Goal: Information Seeking & Learning: Learn about a topic

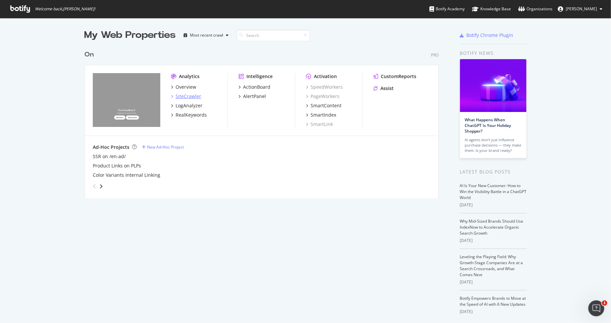
click at [187, 98] on div "SiteCrawler" at bounding box center [189, 96] width 26 height 7
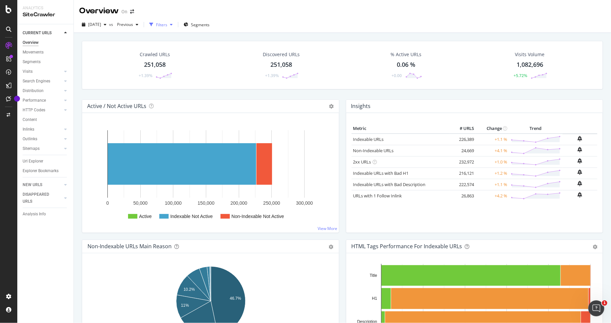
click at [167, 26] on div "Filters" at bounding box center [161, 25] width 11 height 6
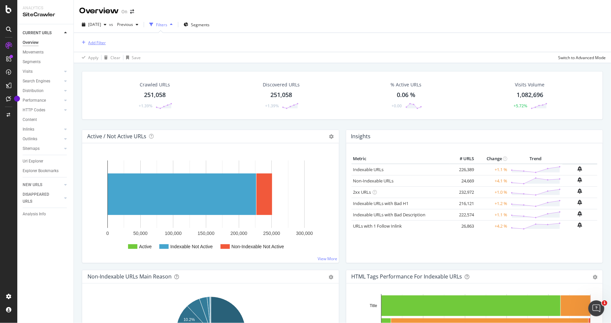
click at [90, 40] on div "Add Filter" at bounding box center [97, 43] width 18 height 6
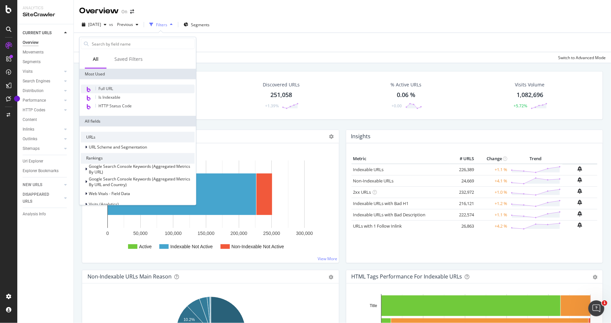
click at [109, 86] on span "Full URL" at bounding box center [105, 89] width 15 height 6
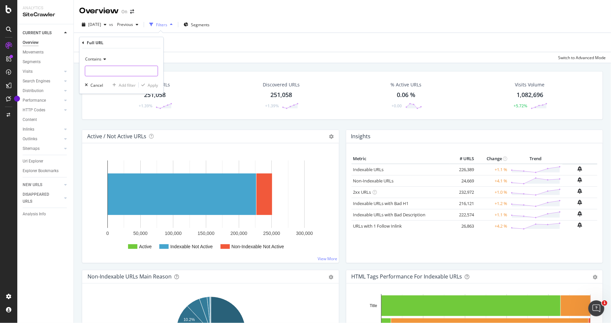
click at [121, 69] on input "text" at bounding box center [121, 71] width 73 height 11
click at [98, 60] on span "Contains" at bounding box center [93, 59] width 16 height 6
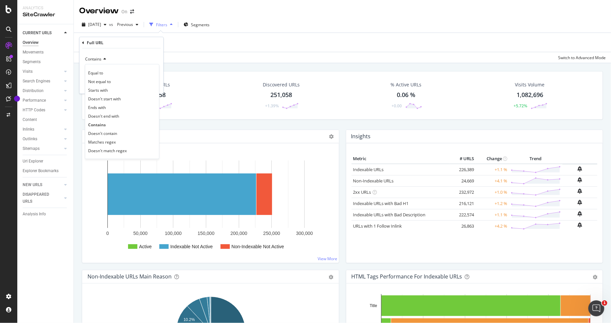
click at [115, 55] on div "Contains" at bounding box center [121, 59] width 73 height 11
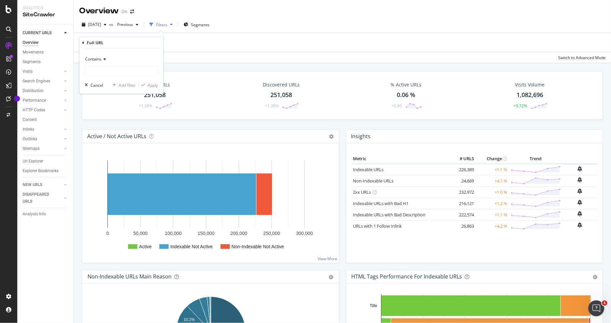
click at [100, 58] on span "Contains" at bounding box center [93, 59] width 16 height 6
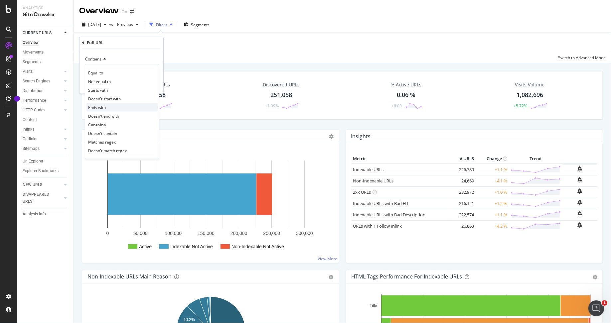
click at [106, 106] on div "Ends with" at bounding box center [122, 107] width 71 height 9
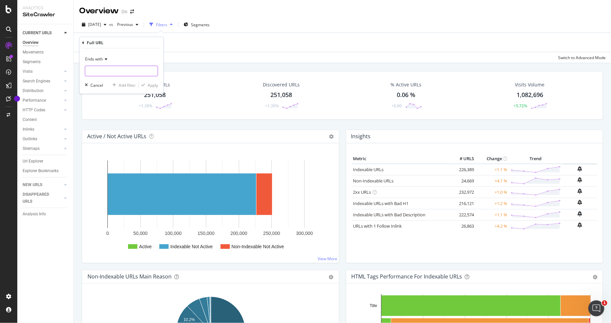
click at [110, 68] on input "text" at bounding box center [121, 71] width 73 height 11
type input "/"
click at [155, 85] on div "Apply" at bounding box center [153, 85] width 10 height 6
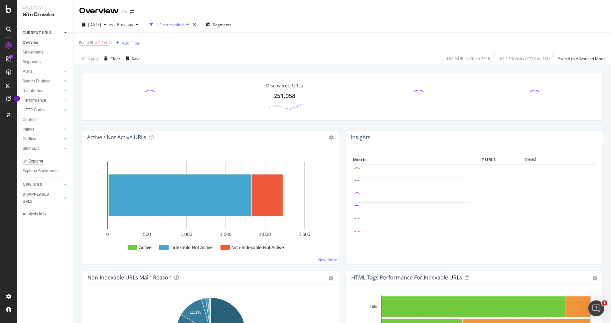
click at [33, 159] on div "Url Explorer" at bounding box center [33, 161] width 21 height 7
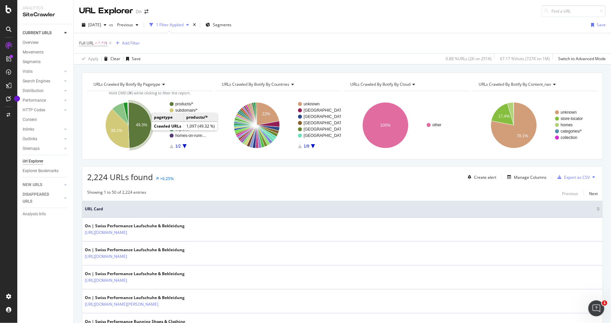
click at [142, 123] on text "49.3%" at bounding box center [141, 125] width 11 height 5
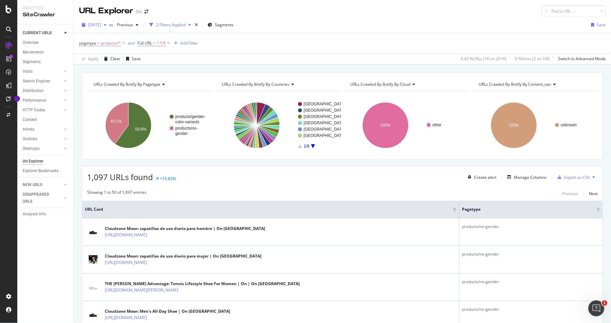
click at [109, 24] on div "button" at bounding box center [105, 25] width 8 height 4
click at [133, 83] on div "284K URLs" at bounding box center [138, 86] width 20 height 6
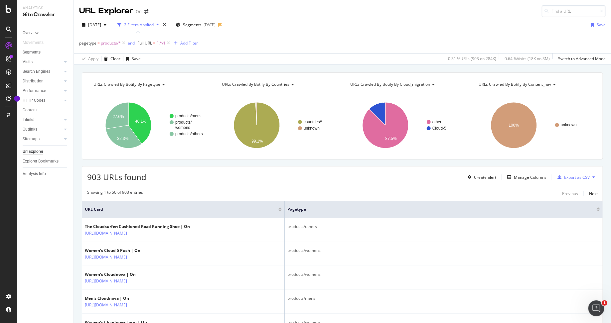
drag, startPoint x: 214, startPoint y: 210, endPoint x: 295, endPoint y: 211, distance: 81.2
click at [286, 211] on span at bounding box center [284, 209] width 4 height 17
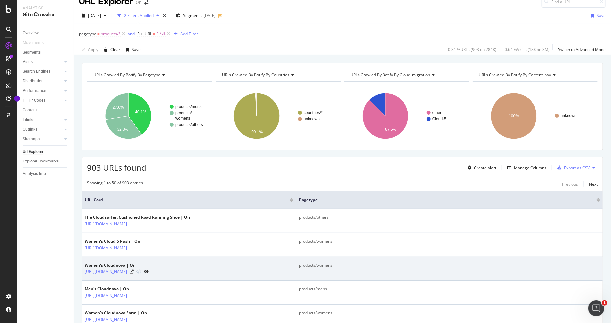
scroll to position [18, 0]
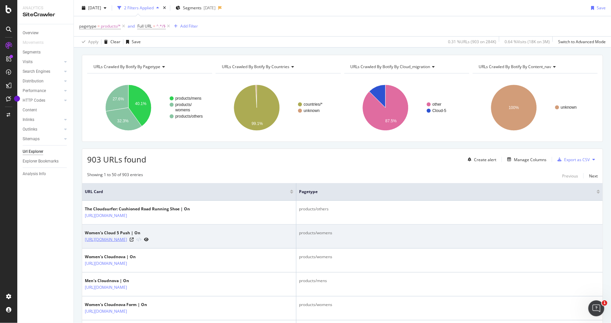
click at [127, 240] on link "[URL][DOMAIN_NAME]" at bounding box center [106, 240] width 42 height 7
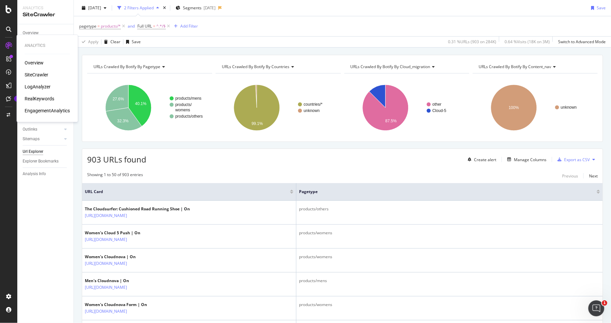
click at [46, 97] on div "RealKeywords" at bounding box center [40, 98] width 30 height 7
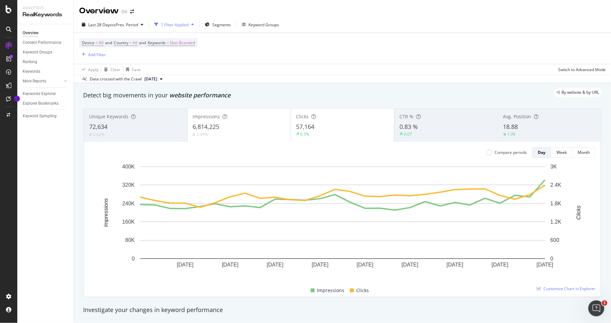
click at [93, 54] on div "Add Filter" at bounding box center [97, 55] width 18 height 6
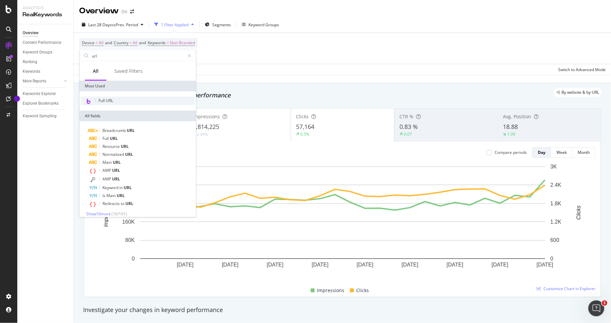
type input "url"
click at [129, 98] on div "Full URL" at bounding box center [138, 101] width 114 height 9
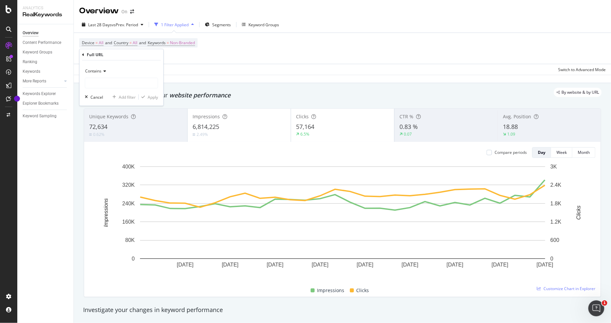
click at [100, 72] on span "Contains" at bounding box center [93, 71] width 16 height 6
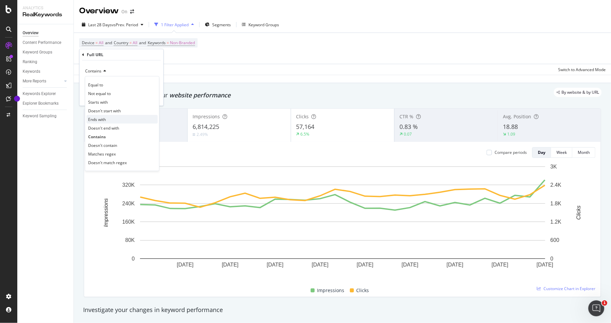
click at [108, 118] on div "Ends with" at bounding box center [122, 119] width 71 height 9
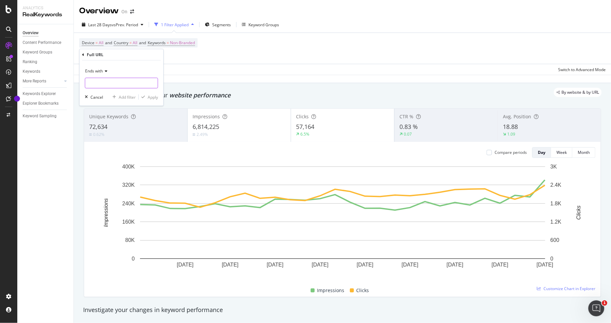
click at [107, 84] on input "text" at bounding box center [121, 83] width 73 height 11
type input "/"
click at [153, 95] on div "Apply" at bounding box center [153, 97] width 10 height 6
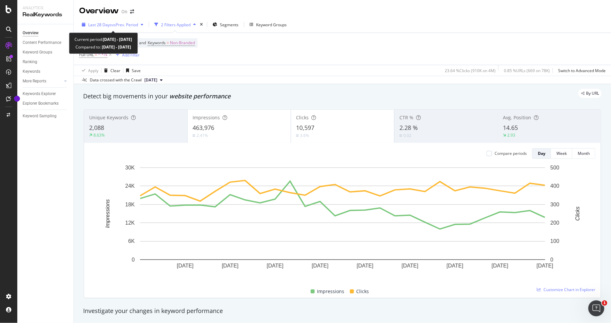
click at [119, 25] on span "vs Prev. Period" at bounding box center [125, 25] width 26 height 6
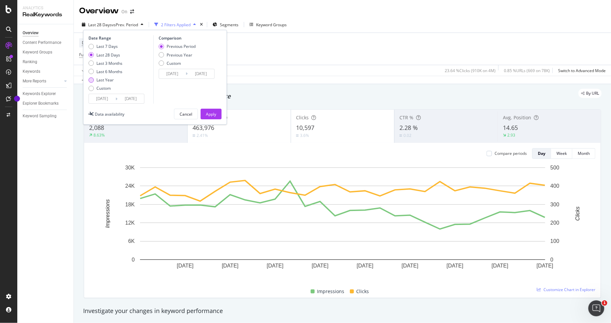
click at [102, 79] on div "Last Year" at bounding box center [104, 80] width 17 height 6
type input "2024/08/18"
type input "2023/08/19"
type input "2024/08/17"
click at [213, 112] on div "Apply" at bounding box center [211, 114] width 10 height 6
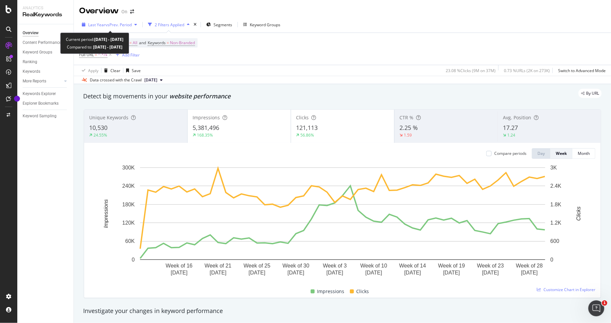
click at [100, 24] on span "Last Year" at bounding box center [96, 25] width 17 height 6
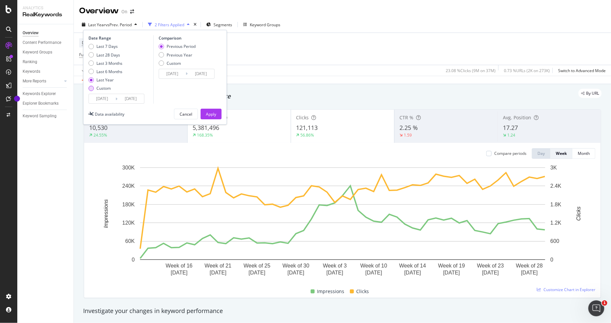
click at [101, 89] on div "Custom" at bounding box center [103, 89] width 14 height 6
type input "2025/07/21"
type input "2025/06/23"
type input "2025/07/20"
click at [108, 98] on input "2025/07/21" at bounding box center [102, 98] width 27 height 9
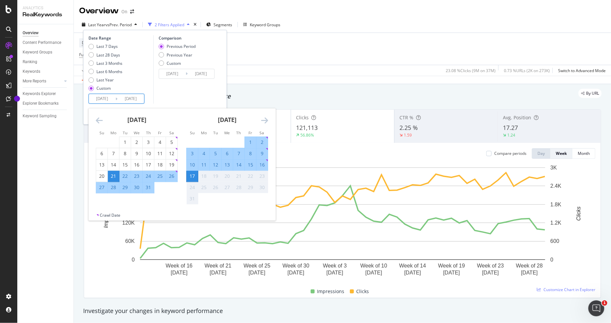
click at [99, 98] on input "2025/07/21" at bounding box center [102, 98] width 27 height 9
type input "2025/07/21"
type input "2023/07/21"
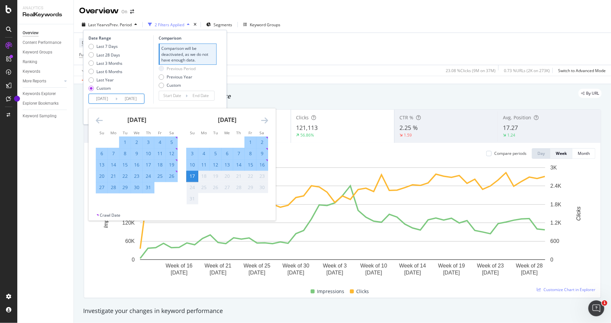
click at [149, 83] on div "Last 7 Days Last 28 Days Last 3 Months Last 6 Months Last Year Custom" at bounding box center [120, 69] width 63 height 50
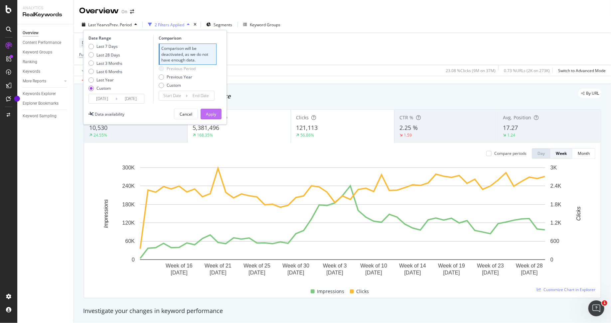
click at [209, 112] on div "Apply" at bounding box center [211, 114] width 10 height 6
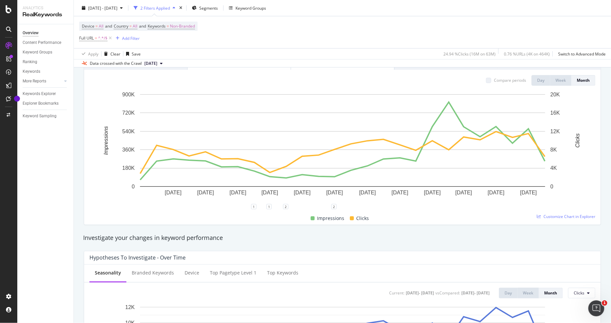
scroll to position [22, 0]
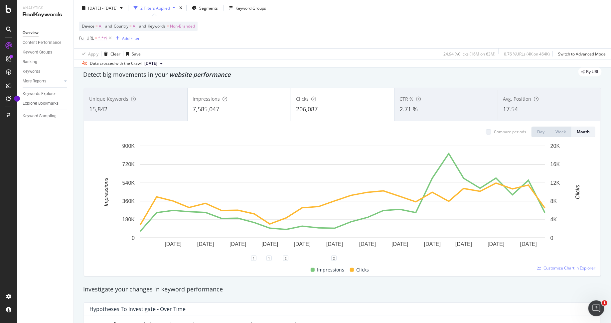
click at [98, 38] on span "Full URL = ^.*/$" at bounding box center [93, 38] width 28 height 6
click at [104, 53] on icon at bounding box center [105, 54] width 5 height 4
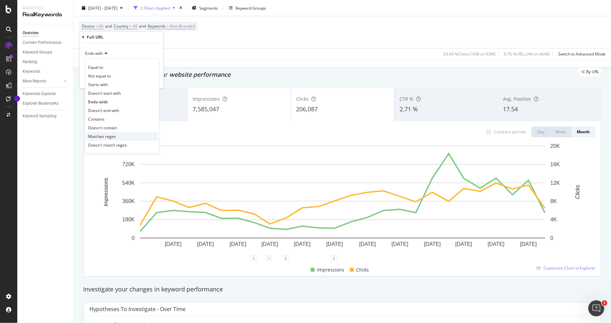
click at [108, 135] on span "Matches regex" at bounding box center [102, 137] width 28 height 6
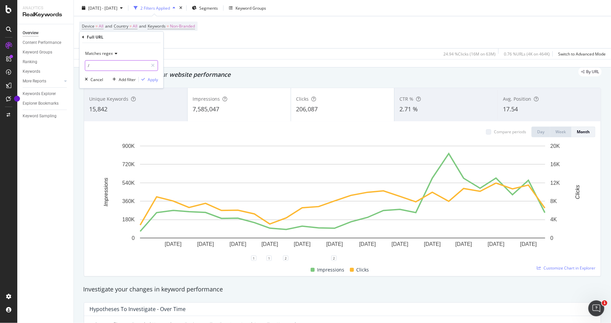
click at [118, 61] on input "/" at bounding box center [116, 66] width 63 height 11
drag, startPoint x: 107, startPoint y: 63, endPoint x: 80, endPoint y: 63, distance: 27.6
click at [80, 63] on div "Matches regex / Cancel Add filter Apply" at bounding box center [122, 65] width 84 height 45
paste input ".*products.*/$"
type input ".*products.*/$"
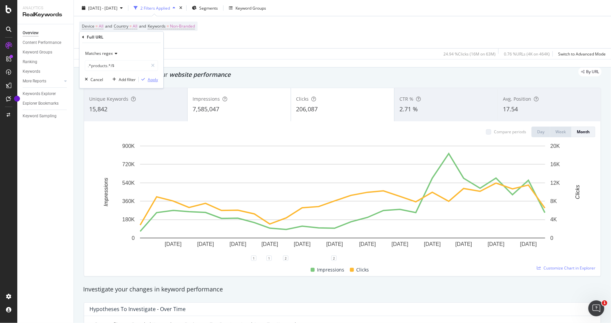
click at [150, 77] on div "Apply" at bounding box center [153, 80] width 10 height 6
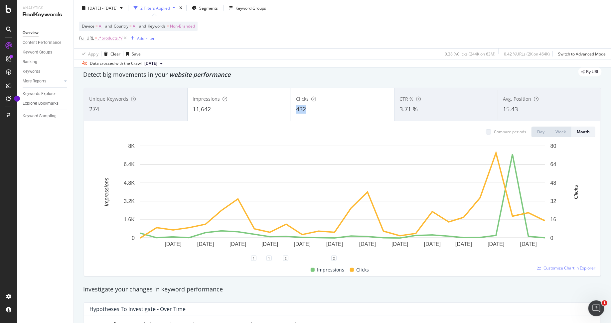
drag, startPoint x: 294, startPoint y: 108, endPoint x: 307, endPoint y: 109, distance: 13.7
click at [307, 109] on div "Clicks 432" at bounding box center [342, 105] width 103 height 30
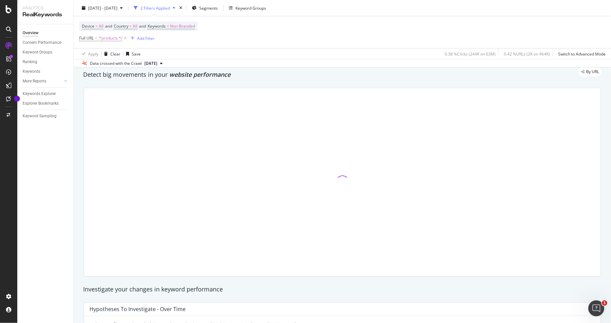
copy span "432"
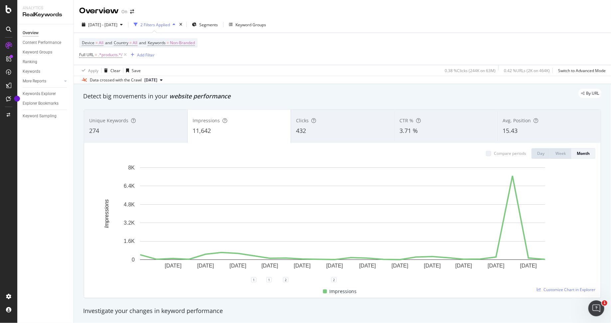
click at [328, 127] on div "432" at bounding box center [342, 131] width 93 height 9
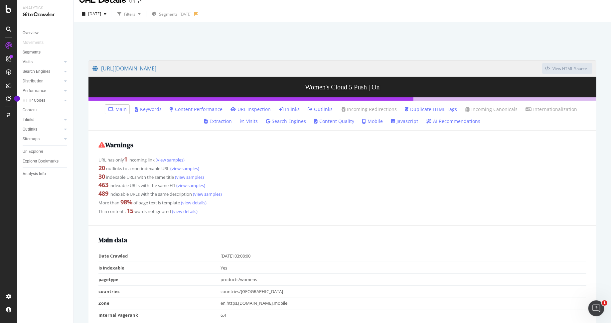
scroll to position [257, 0]
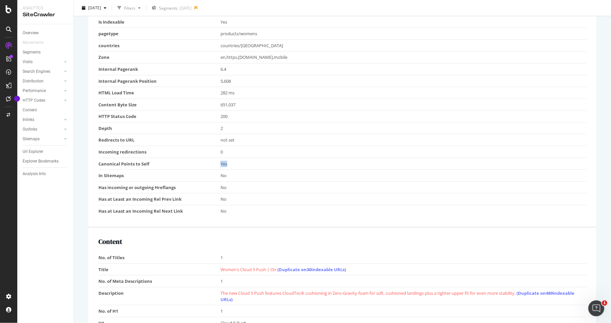
drag, startPoint x: 203, startPoint y: 164, endPoint x: 247, endPoint y: 164, distance: 43.9
click at [247, 164] on tr "Canonical Points to Self Yes" at bounding box center [342, 164] width 488 height 12
click at [247, 164] on div "Yes" at bounding box center [402, 164] width 363 height 6
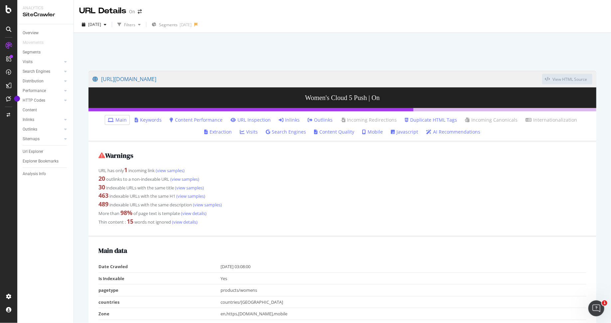
click at [296, 44] on div at bounding box center [342, 50] width 521 height 28
click at [87, 33] on div "[URL][DOMAIN_NAME] View HTML Source Women's Cloud 5 Push | On Main Keywords Con…" at bounding box center [342, 194] width 537 height 323
click at [32, 150] on div "Url Explorer" at bounding box center [33, 151] width 21 height 7
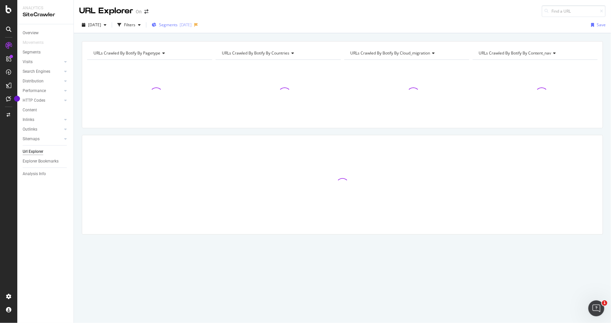
click at [192, 28] on div "Segments [DATE]" at bounding box center [172, 25] width 40 height 10
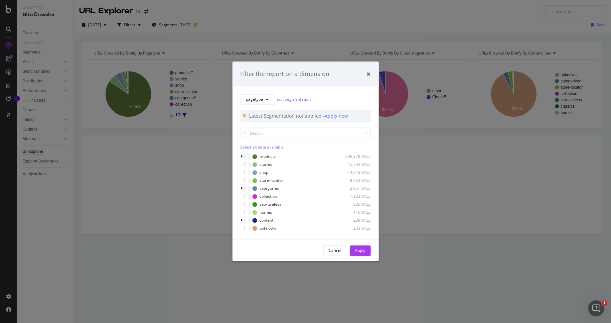
click at [259, 12] on div "Filter the report on a dimension pagetype Edit Segmentation Latest Segmentation…" at bounding box center [305, 161] width 611 height 323
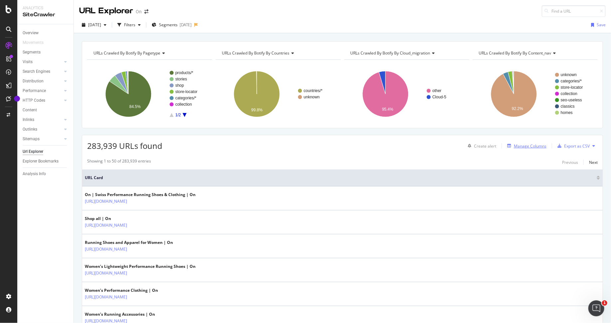
click at [513, 142] on div "Manage Columns" at bounding box center [526, 145] width 42 height 7
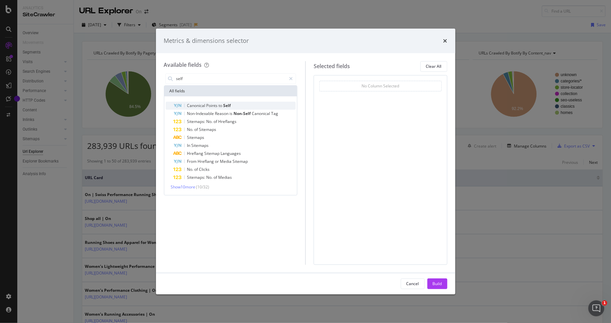
type input "self"
click at [227, 104] on span "Self" at bounding box center [228, 106] width 8 height 6
click at [433, 282] on div "Build" at bounding box center [437, 284] width 9 height 6
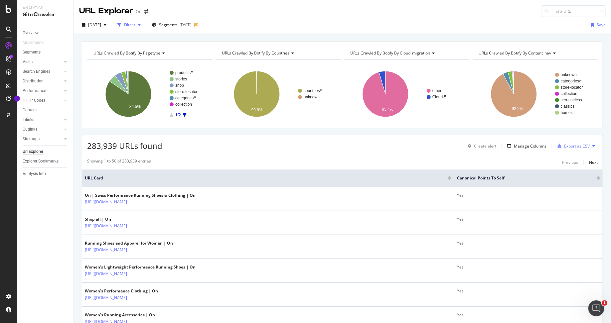
click at [135, 26] on div "Filters" at bounding box center [129, 25] width 11 height 6
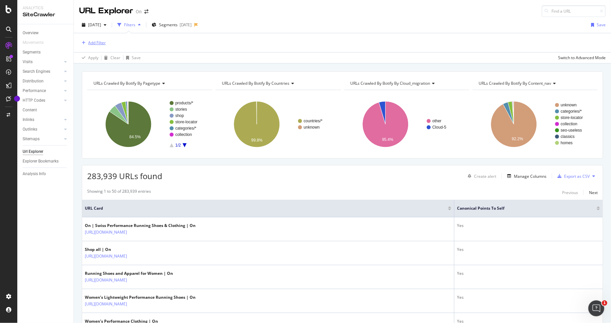
click at [97, 42] on div "Add Filter" at bounding box center [97, 43] width 18 height 6
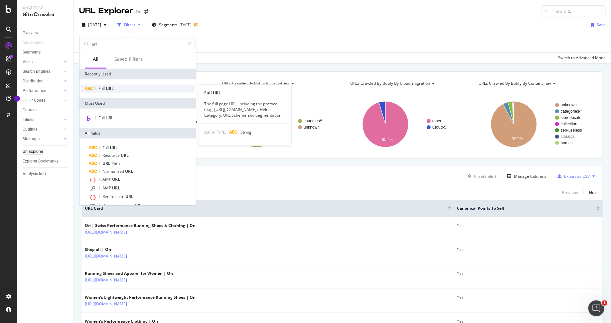
type input "url"
click at [129, 86] on div "Full URL" at bounding box center [138, 89] width 114 height 8
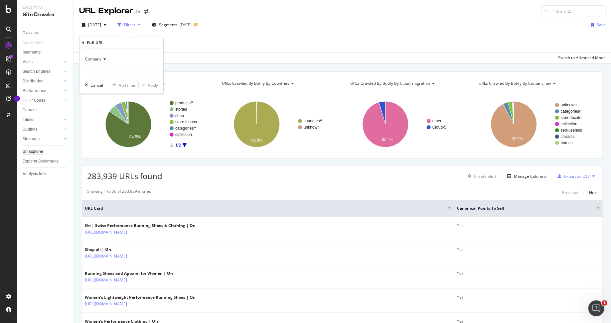
click at [98, 61] on span "Contains" at bounding box center [93, 59] width 16 height 6
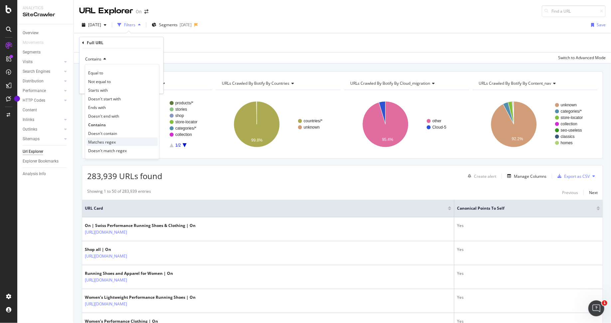
click at [103, 142] on span "Matches regex" at bounding box center [102, 142] width 28 height 6
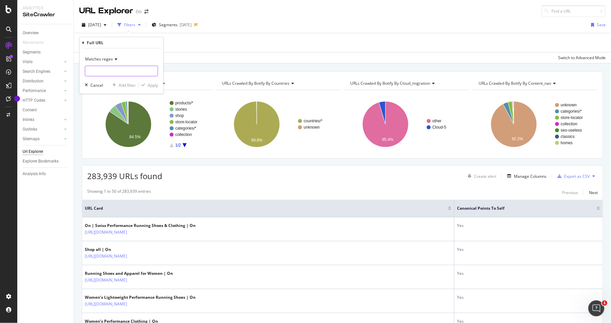
click at [107, 66] on input "text" at bounding box center [121, 71] width 73 height 11
paste input ".*products.*/$"
type input ".*products.*/$"
click at [148, 82] on div "Apply" at bounding box center [153, 85] width 10 height 6
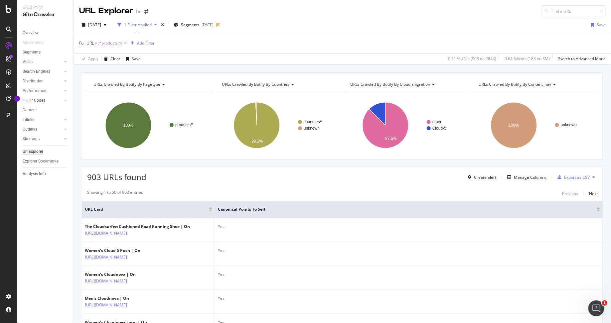
click at [600, 210] on div at bounding box center [598, 211] width 3 height 2
click at [599, 208] on div at bounding box center [598, 209] width 3 height 2
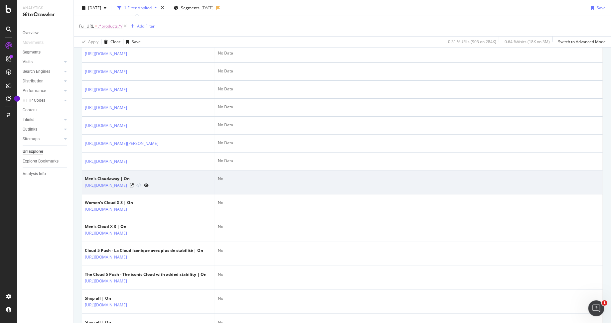
scroll to position [202, 0]
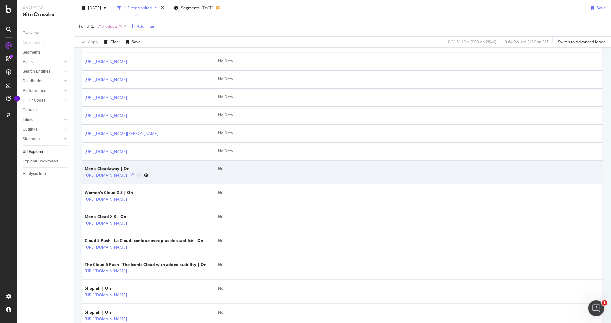
click at [134, 178] on icon at bounding box center [132, 176] width 4 height 4
click at [127, 179] on link "[URL][DOMAIN_NAME]" at bounding box center [106, 175] width 42 height 7
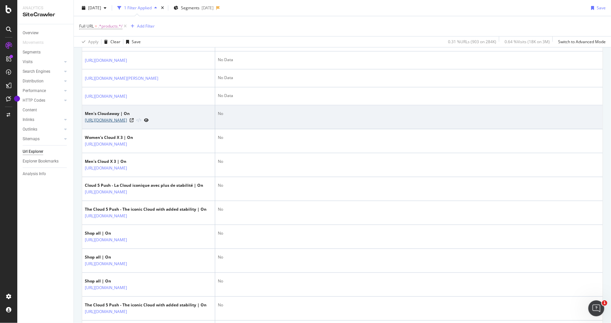
scroll to position [268, 0]
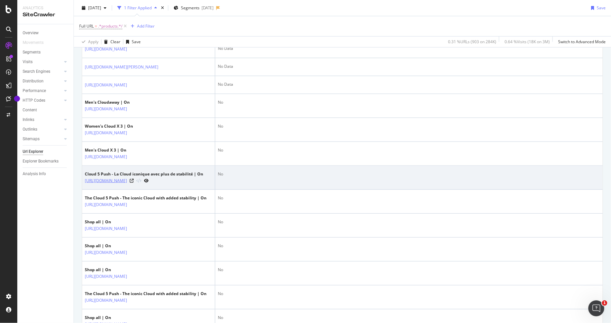
click at [127, 184] on link "[URL][DOMAIN_NAME]" at bounding box center [106, 181] width 42 height 7
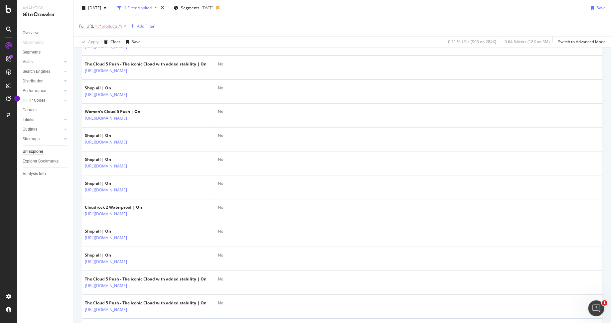
scroll to position [511, 0]
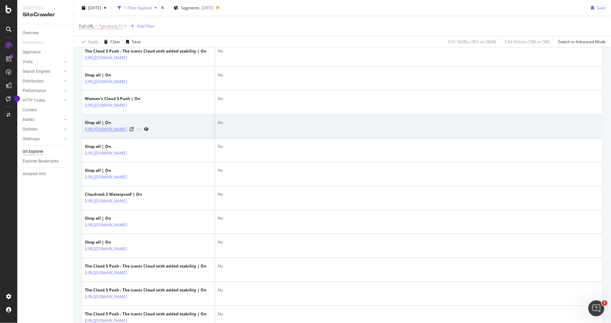
click at [127, 133] on link "[URL][DOMAIN_NAME]" at bounding box center [106, 129] width 42 height 7
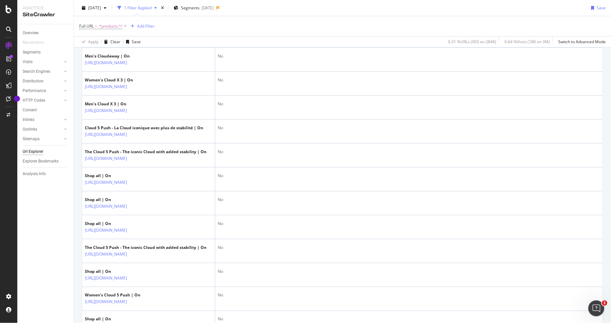
scroll to position [0, 0]
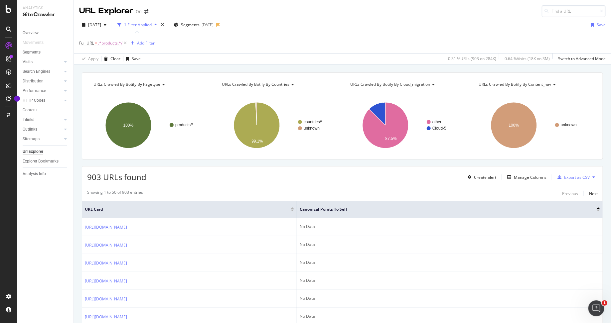
drag, startPoint x: 216, startPoint y: 211, endPoint x: 297, endPoint y: 214, distance: 81.9
click at [297, 214] on span at bounding box center [296, 209] width 4 height 17
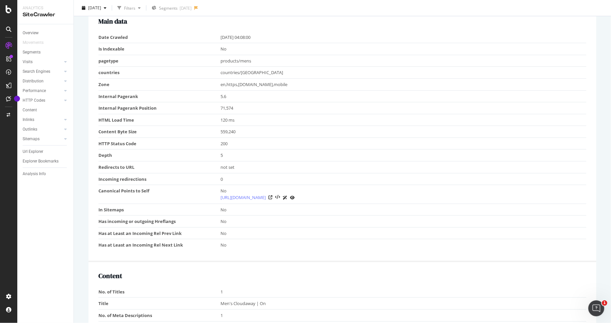
scroll to position [213, 0]
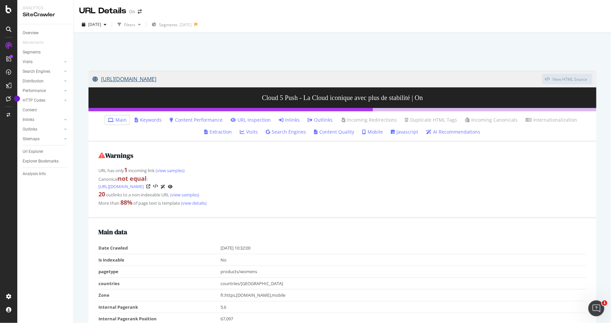
click at [268, 80] on link "[URL][DOMAIN_NAME]" at bounding box center [318, 79] width 450 height 17
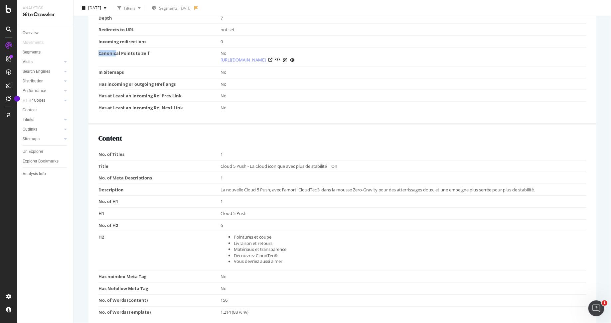
scroll to position [291, 0]
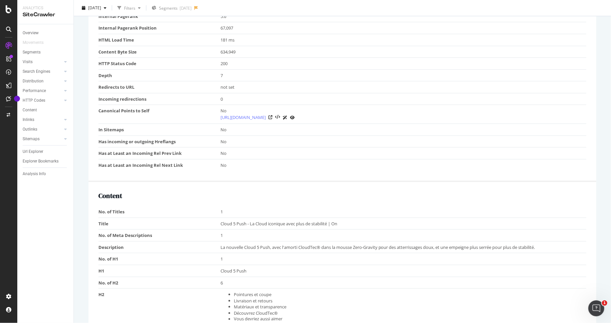
click at [407, 187] on div "Content No. of Titles 1 Title Cloud 5 Push - La Cloud iconique avec plus de sta…" at bounding box center [343, 284] width 508 height 205
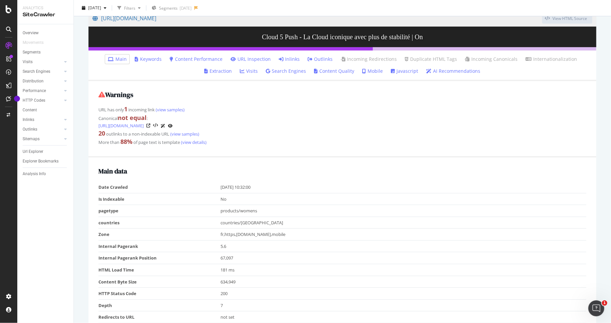
scroll to position [0, 0]
